Goal: Task Accomplishment & Management: Manage account settings

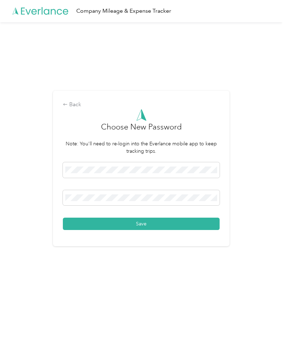
click at [130, 220] on button "Save" at bounding box center [141, 224] width 157 height 12
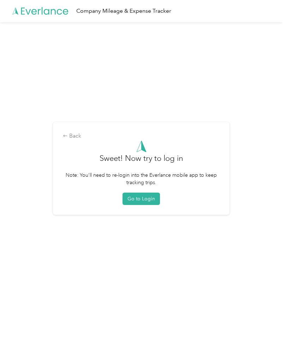
click at [137, 199] on button "Go to Login" at bounding box center [141, 199] width 37 height 12
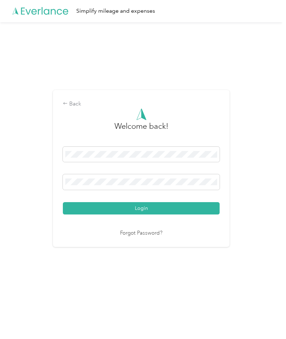
click at [123, 210] on button "Login" at bounding box center [141, 209] width 157 height 12
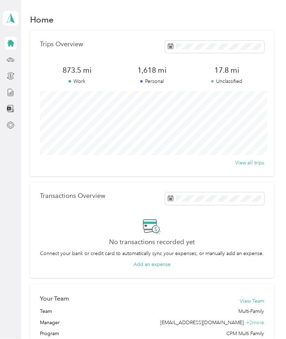
click at [12, 56] on icon at bounding box center [11, 60] width 8 height 8
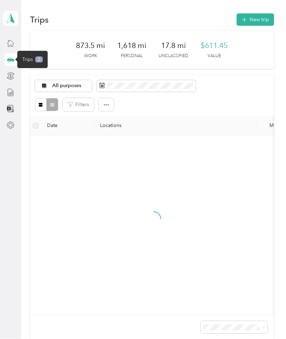
click at [2, 111] on aside "[PERSON_NAME] Personal dashboard" at bounding box center [10, 169] width 21 height 339
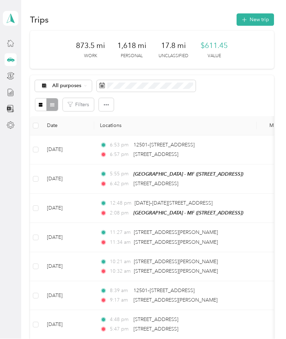
click at [55, 86] on span "All purposes" at bounding box center [66, 86] width 29 height 5
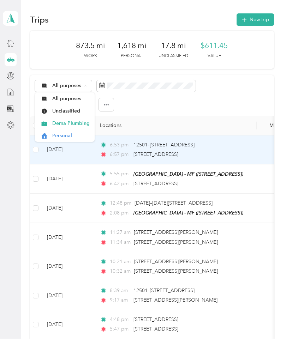
click at [57, 155] on td "[DATE]" at bounding box center [67, 150] width 53 height 29
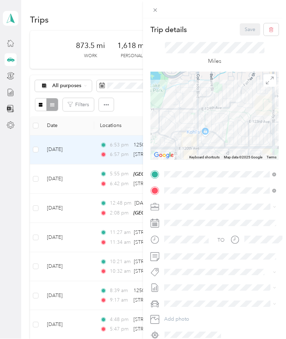
click at [59, 184] on div "Trip details Save This trip cannot be edited because it is either under review,…" at bounding box center [143, 169] width 286 height 339
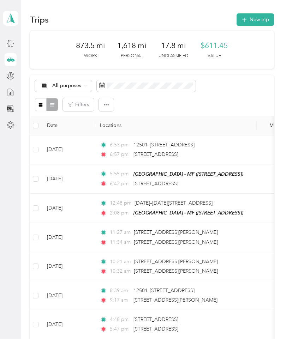
click at [52, 85] on span "All purposes" at bounding box center [66, 86] width 29 height 5
click at [55, 125] on span "Dema Plumbing" at bounding box center [70, 123] width 37 height 7
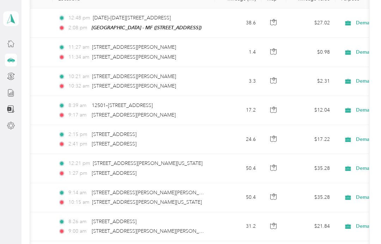
scroll to position [0, 42]
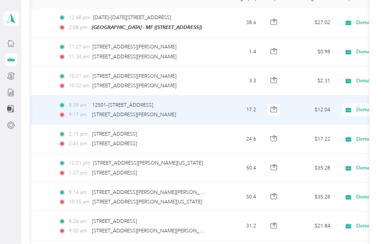
click at [286, 136] on span "Personal" at bounding box center [344, 134] width 65 height 7
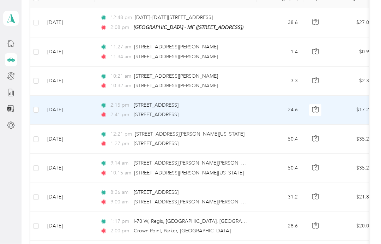
scroll to position [0, 0]
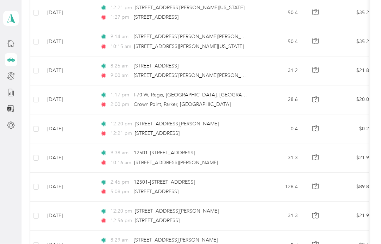
click at [117, 130] on span "12:21 pm" at bounding box center [122, 134] width 22 height 8
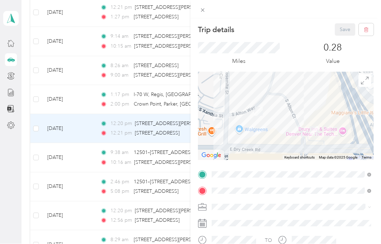
click at [83, 100] on div "Trip details Save This trip cannot be edited because it is either under review,…" at bounding box center [190, 122] width 381 height 244
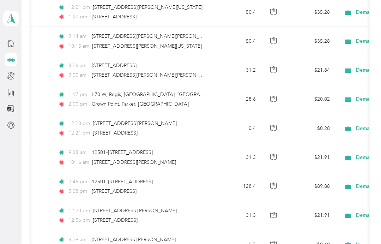
scroll to position [0, 42]
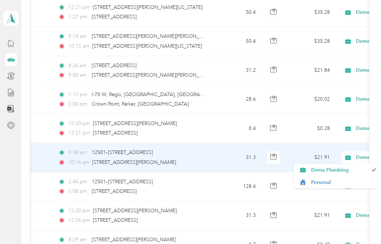
click at [286, 181] on span "Personal" at bounding box center [344, 182] width 65 height 7
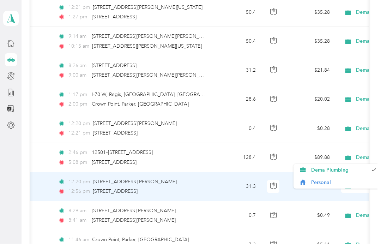
click at [286, 183] on span "Personal" at bounding box center [344, 182] width 65 height 7
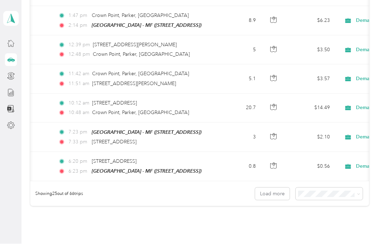
scroll to position [667, 0]
click at [286, 225] on span "100 per load" at bounding box center [318, 228] width 29 height 6
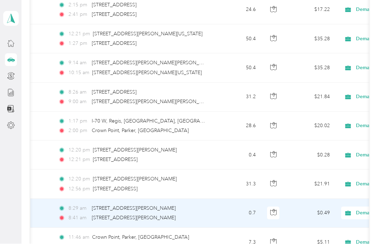
scroll to position [210, 0]
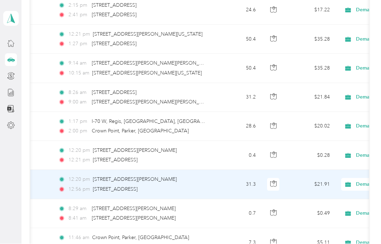
click at [286, 208] on span "Personal" at bounding box center [344, 209] width 65 height 7
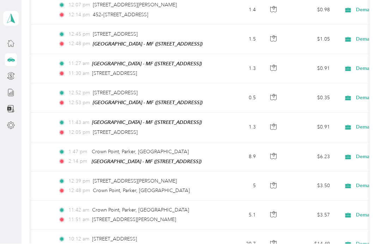
scroll to position [502, 0]
click at [94, 130] on span "[STREET_ADDRESS]" at bounding box center [115, 133] width 45 height 6
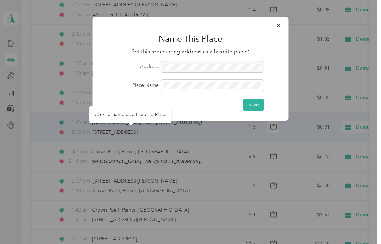
click at [278, 26] on icon "button" at bounding box center [278, 26] width 3 height 3
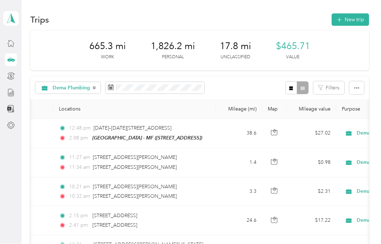
scroll to position [0, 0]
click at [5, 42] on div at bounding box center [11, 43] width 12 height 13
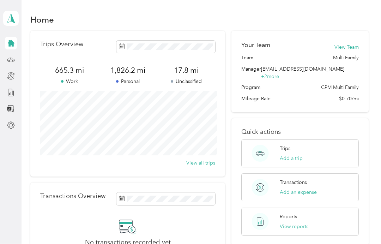
click at [127, 45] on span at bounding box center [166, 47] width 99 height 12
click at [14, 73] on icon at bounding box center [11, 76] width 8 height 8
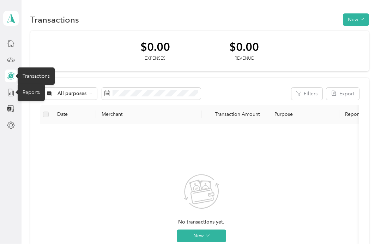
click at [14, 93] on icon at bounding box center [11, 93] width 8 height 8
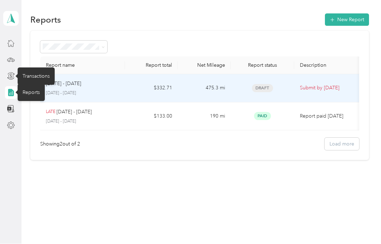
click at [286, 87] on p "Submit by [DATE]" at bounding box center [329, 88] width 59 height 8
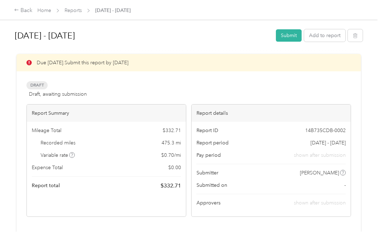
click at [286, 40] on button "Submit" at bounding box center [289, 35] width 26 height 12
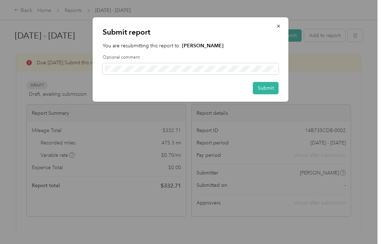
click at [263, 87] on button "Submit" at bounding box center [266, 88] width 26 height 12
